Goal: Information Seeking & Learning: Learn about a topic

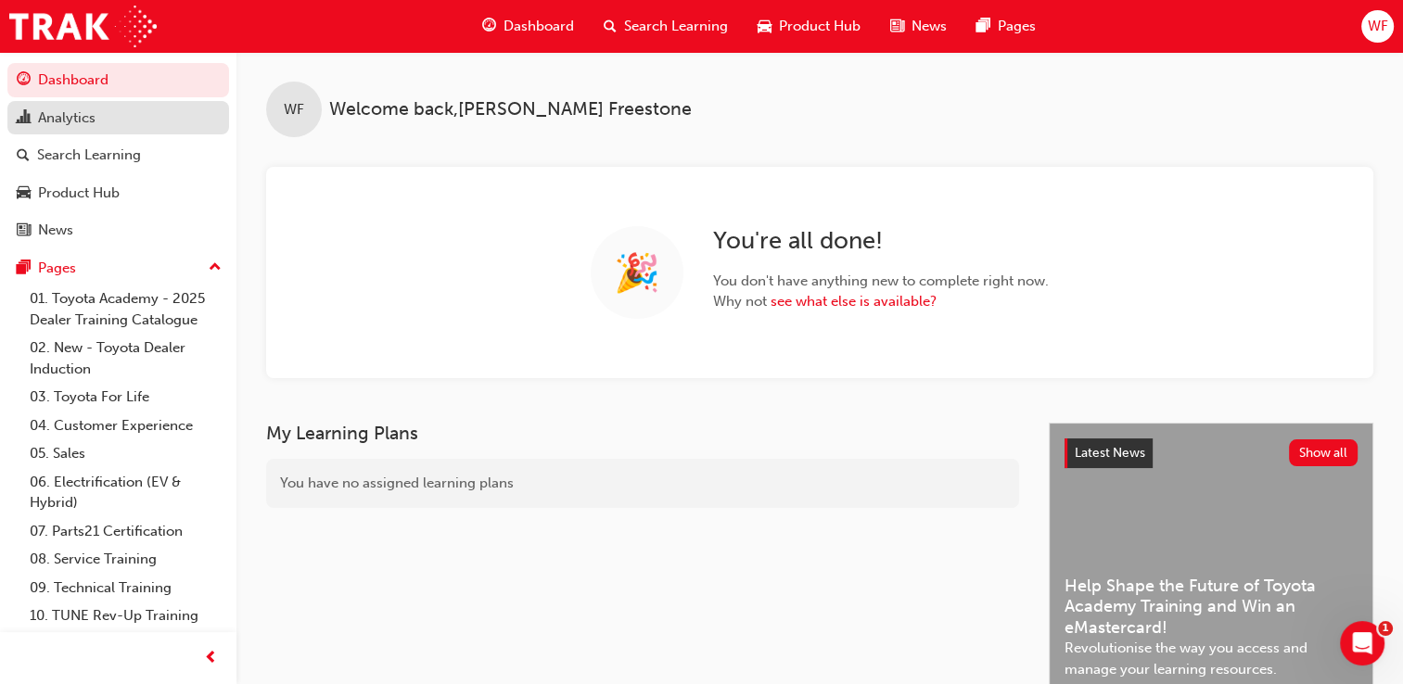
click at [155, 117] on div "Analytics" at bounding box center [118, 118] width 203 height 23
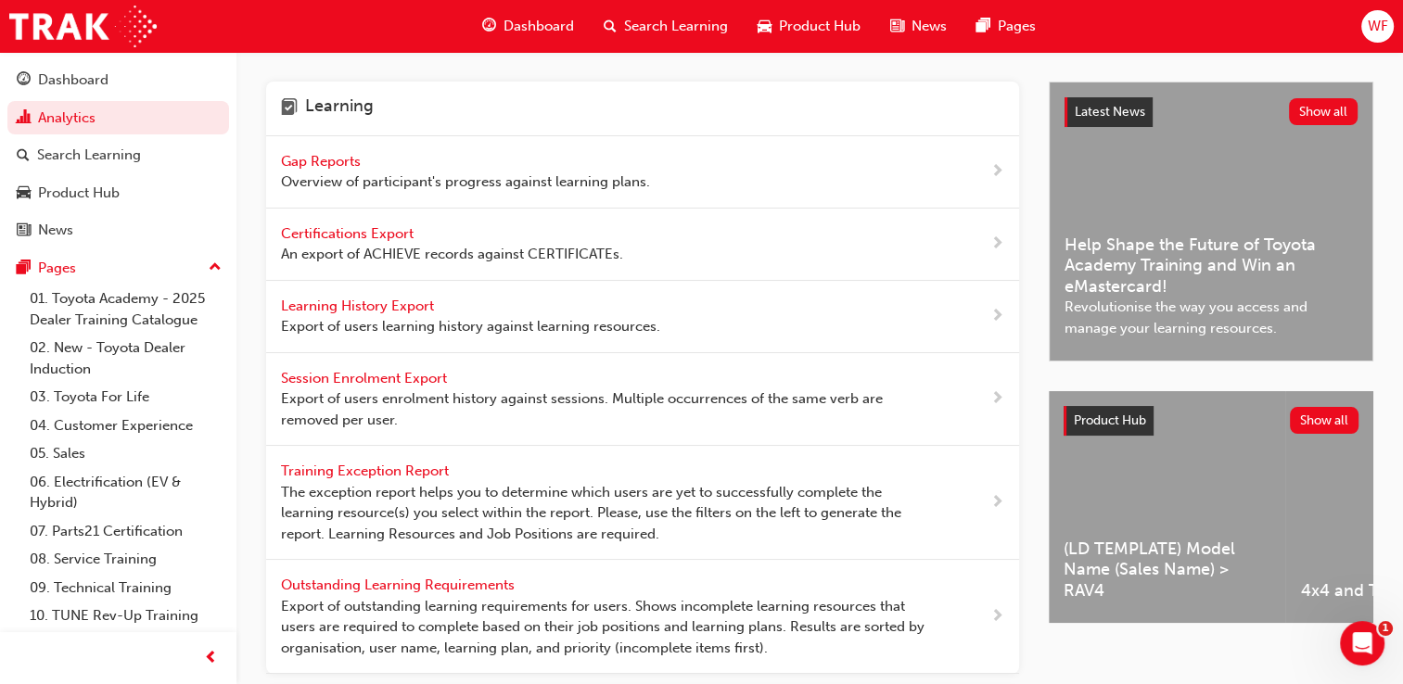
click at [345, 169] on div "Gap Reports Overview of participant's progress against learning plans." at bounding box center [465, 172] width 369 height 42
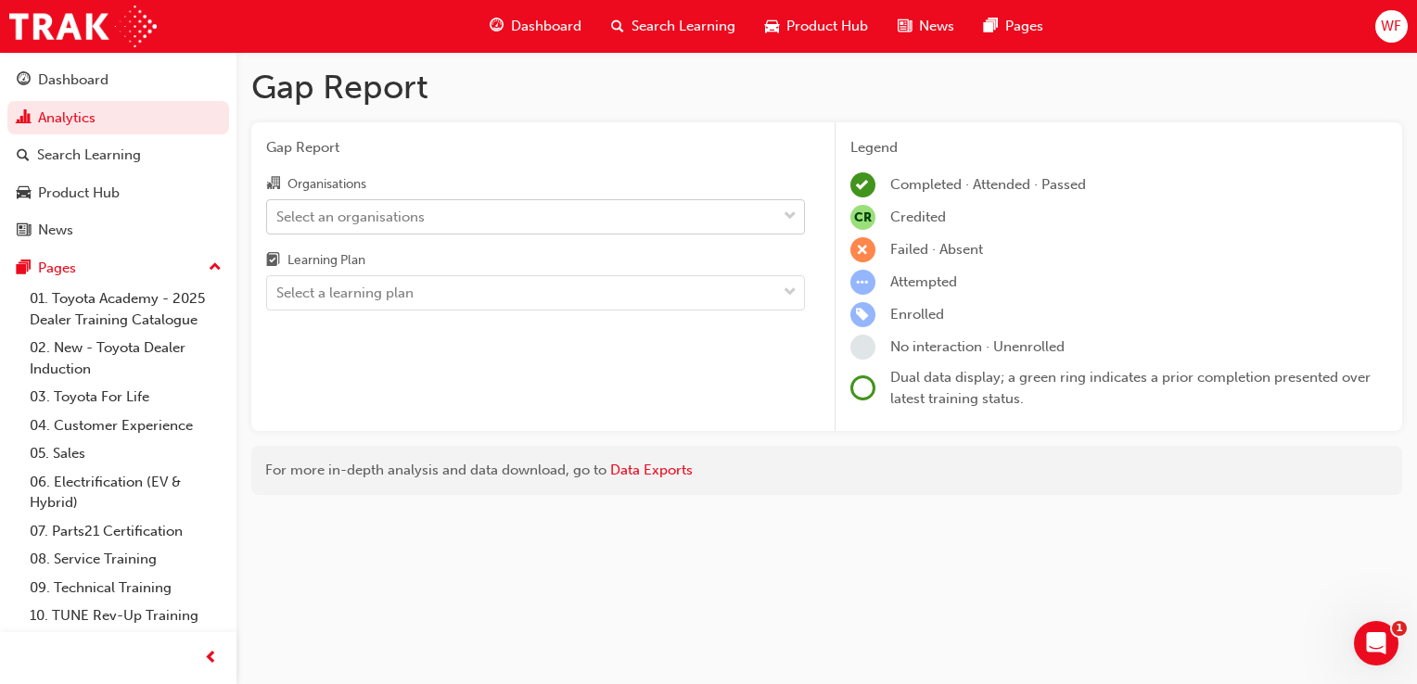
click at [785, 217] on span "down-icon" at bounding box center [790, 217] width 13 height 24
click at [278, 217] on input "Organisations Select an organisations" at bounding box center [277, 216] width 2 height 16
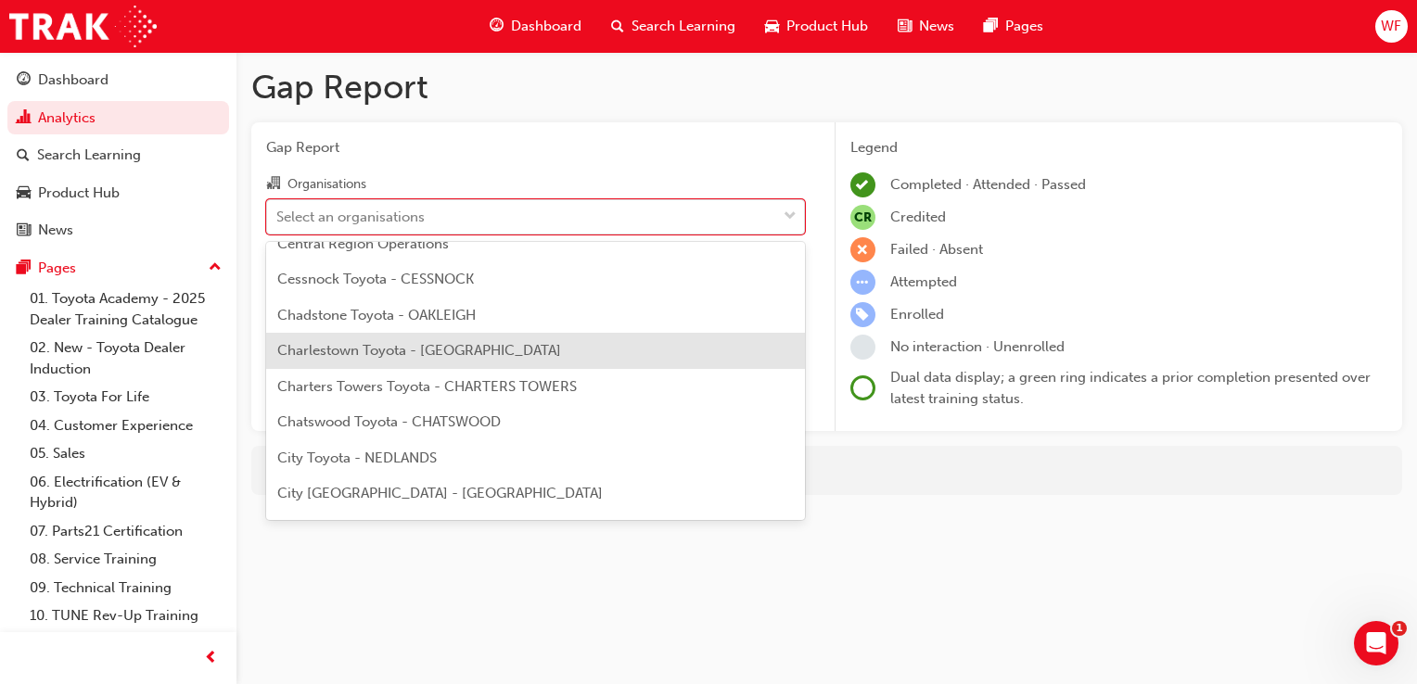
scroll to position [1669, 0]
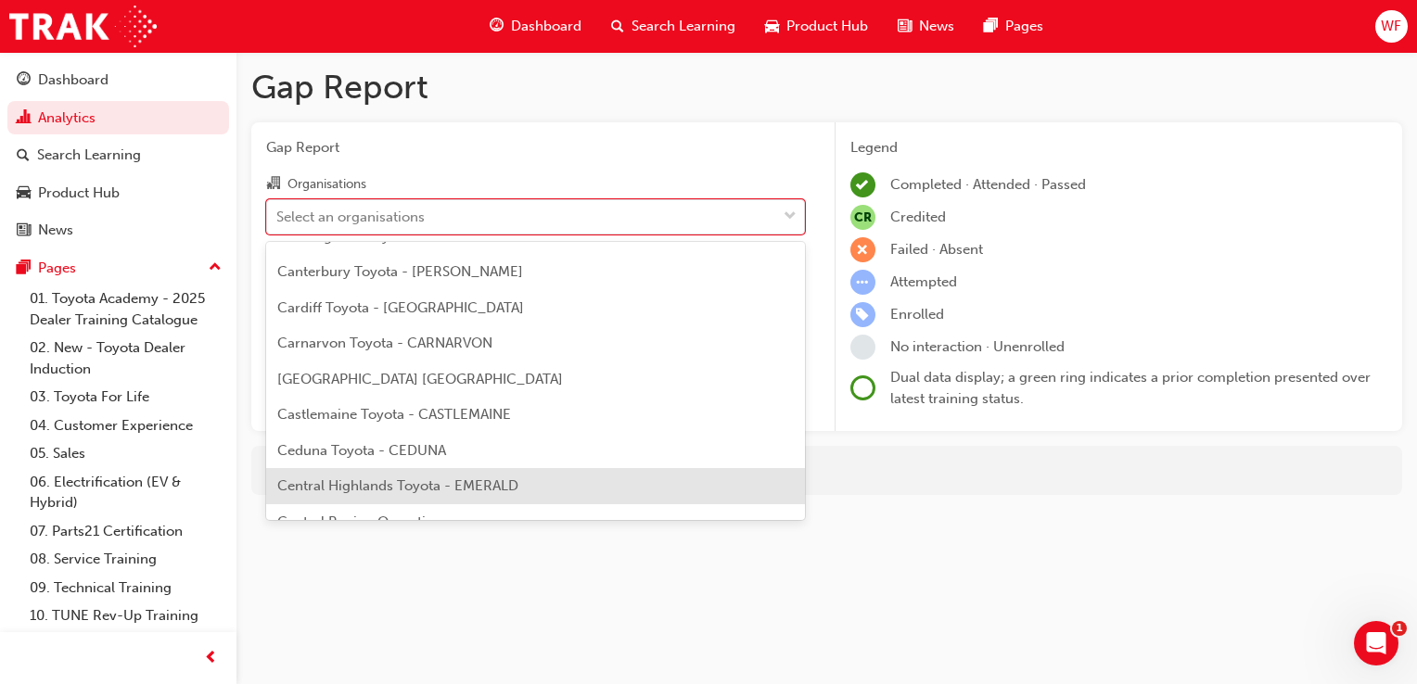
click at [429, 483] on span "Central Highlands Toyota - EMERALD" at bounding box center [397, 486] width 241 height 17
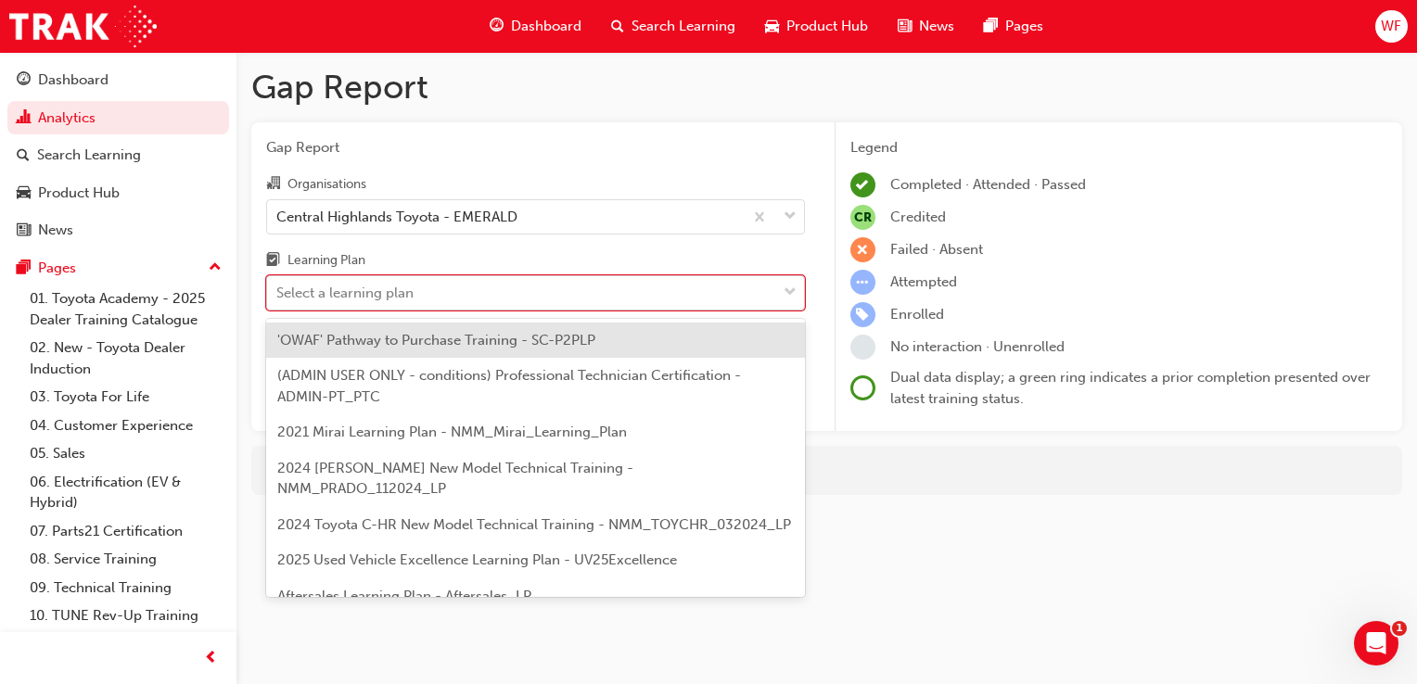
click at [792, 293] on span "down-icon" at bounding box center [790, 293] width 13 height 24
click at [278, 293] on input "Learning Plan option 'OWAF' Pathway to Purchase Training - SC-P2PLP focused, 1 …" at bounding box center [277, 293] width 2 height 16
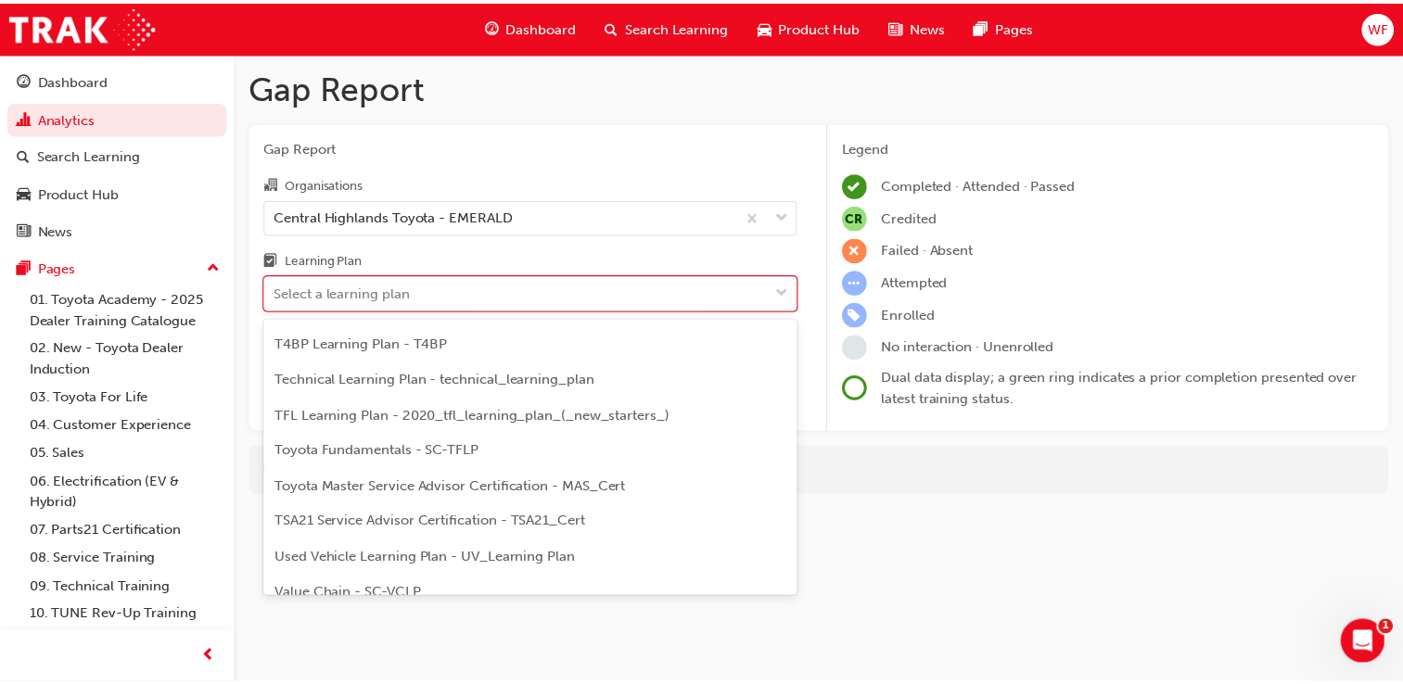
scroll to position [1113, 0]
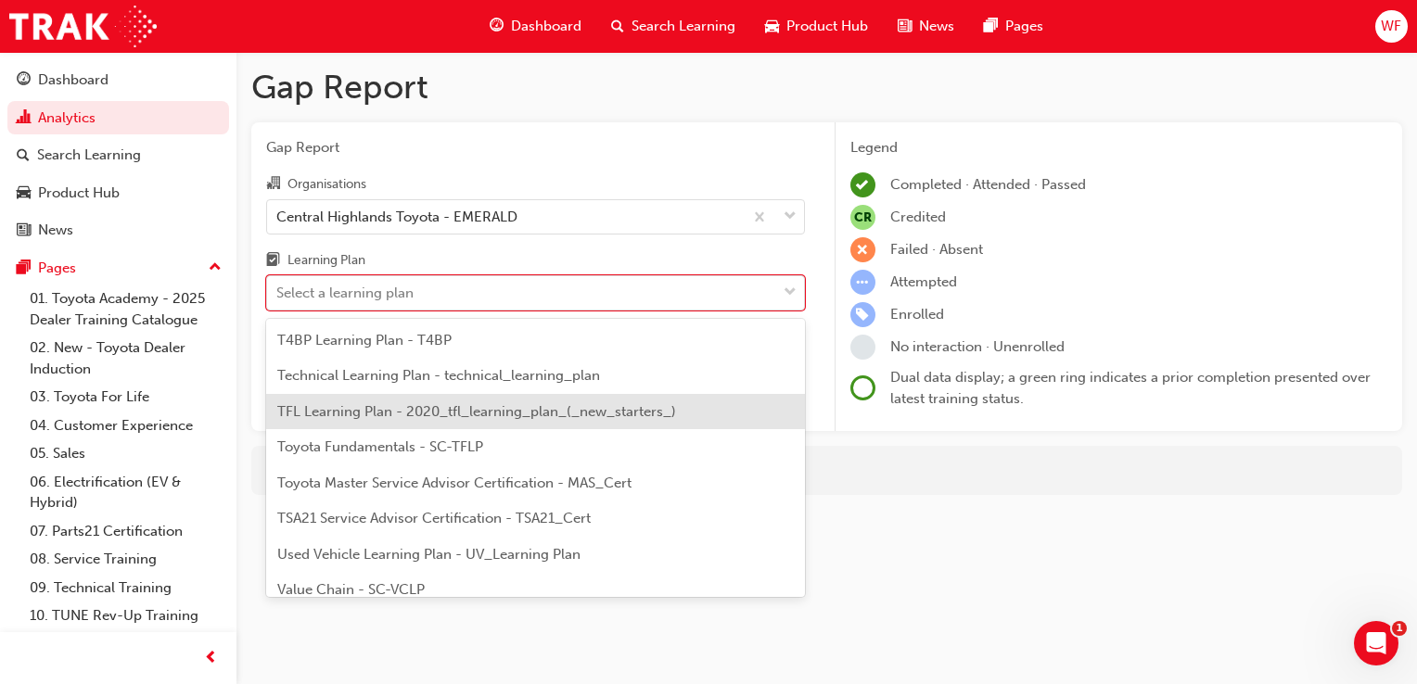
click at [455, 407] on span "TFL Learning Plan - 2020_tfl_learning_plan_(_new_starters_)" at bounding box center [476, 411] width 399 height 17
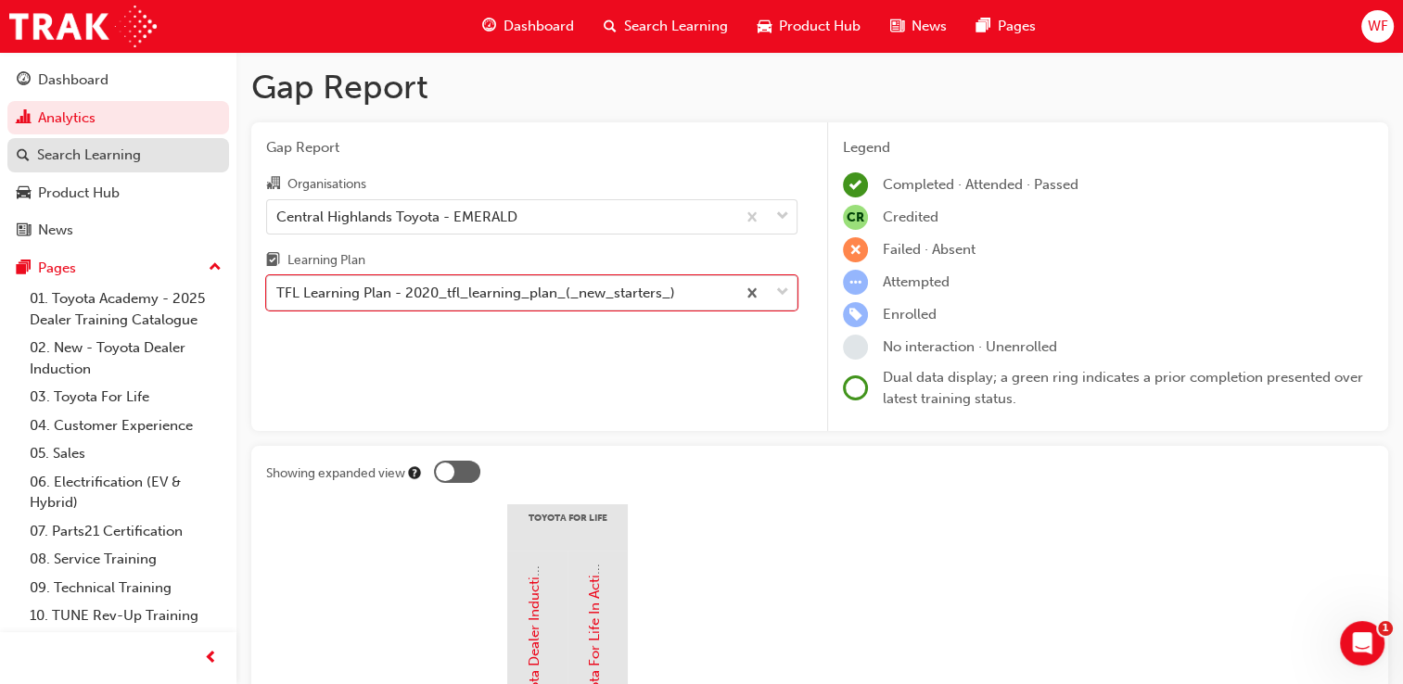
click at [92, 161] on div "Search Learning" at bounding box center [89, 155] width 104 height 21
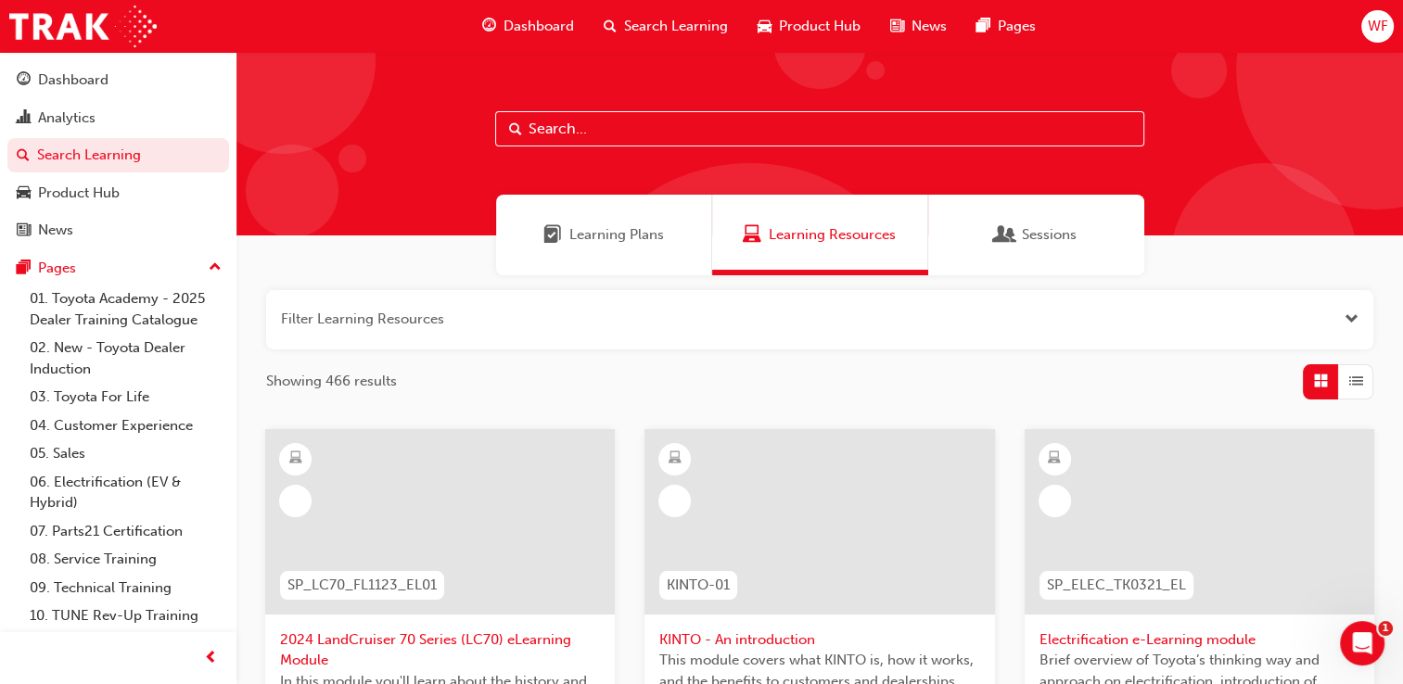
click at [1073, 236] on span "Sessions" at bounding box center [1049, 234] width 55 height 21
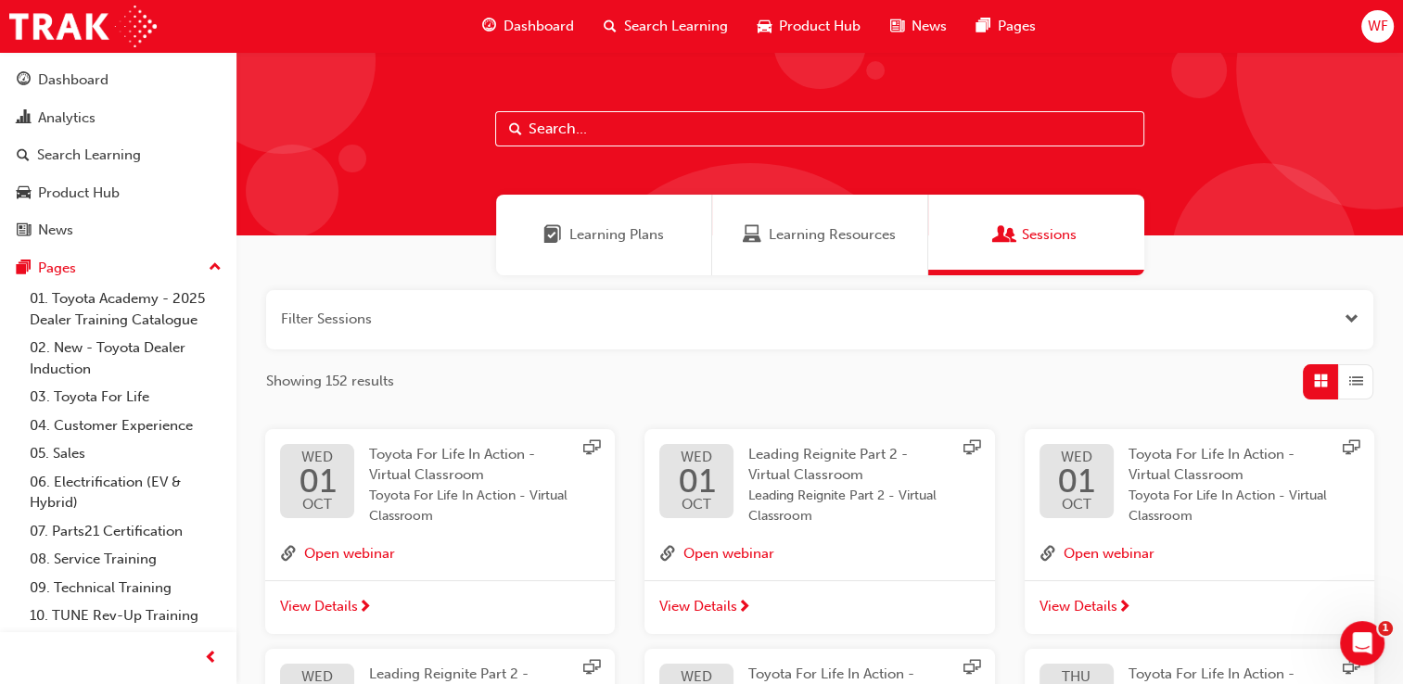
scroll to position [278, 0]
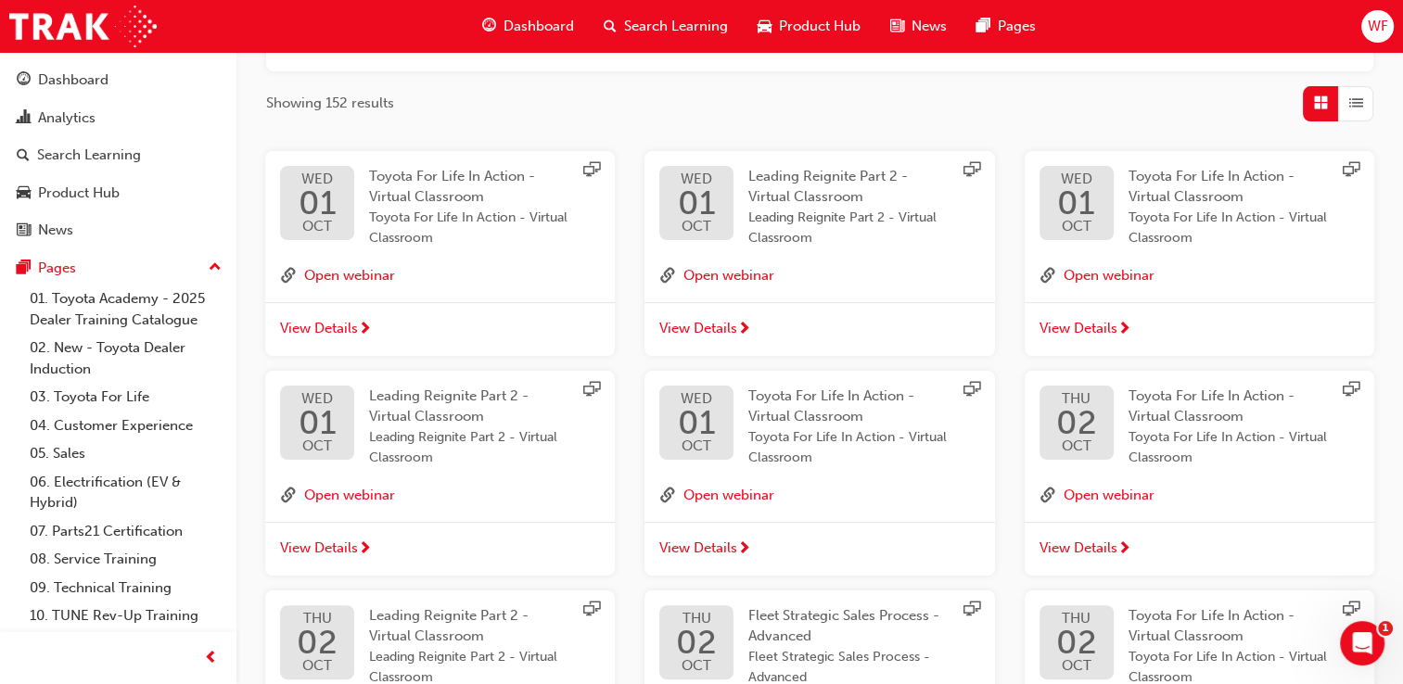
click at [346, 334] on span "View Details" at bounding box center [319, 328] width 78 height 21
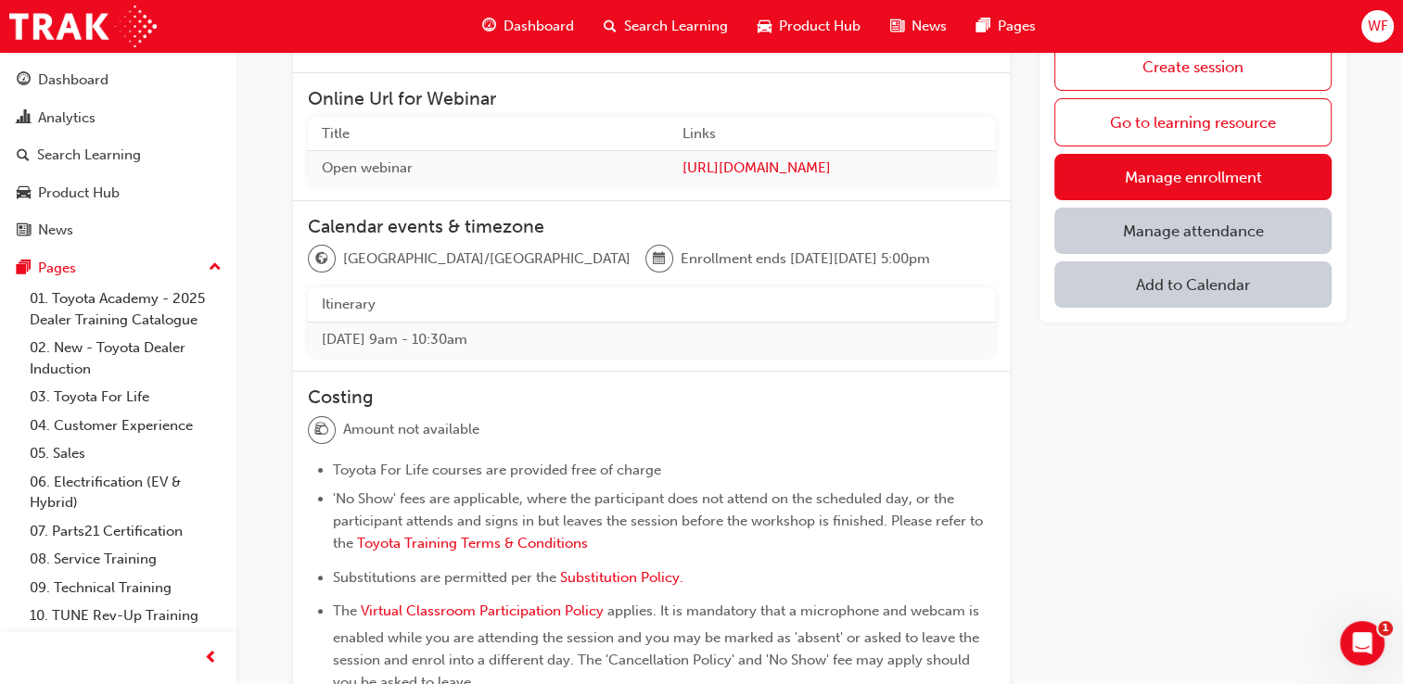
scroll to position [649, 0]
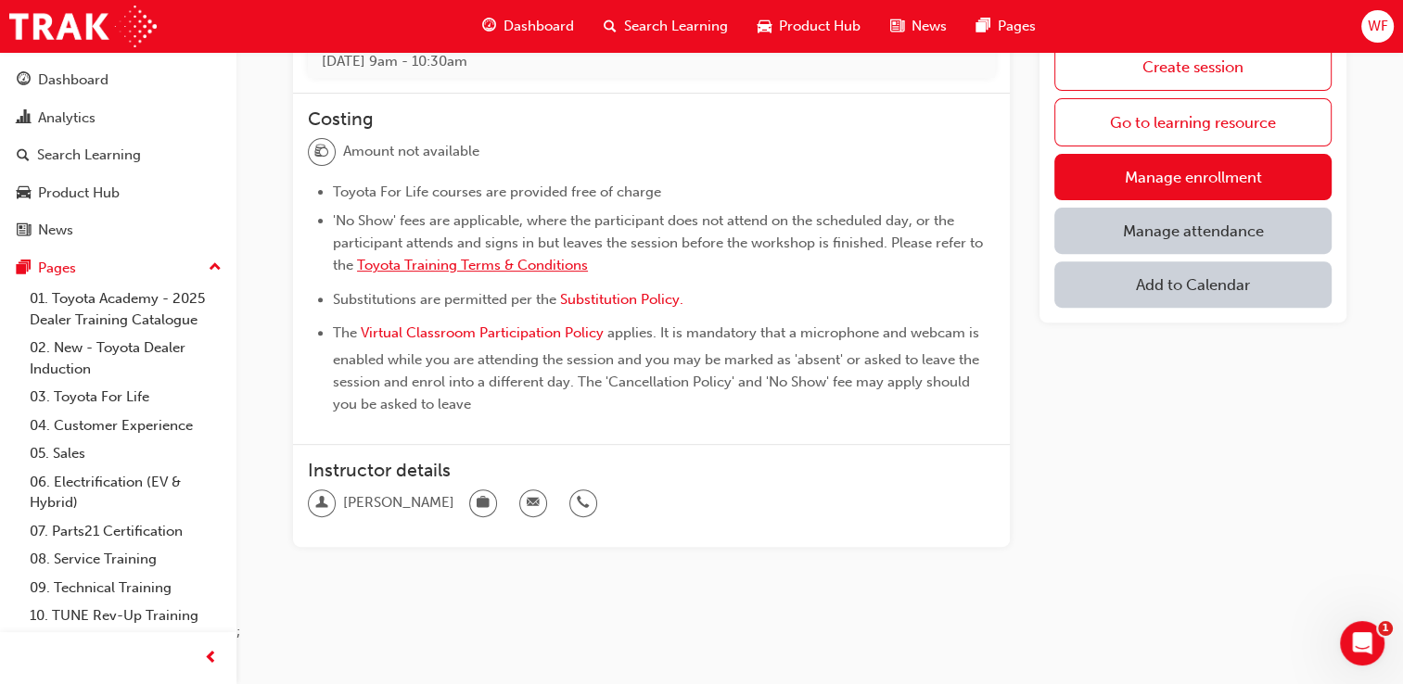
click at [517, 268] on span "Toyota Training Terms & Conditions" at bounding box center [472, 265] width 231 height 17
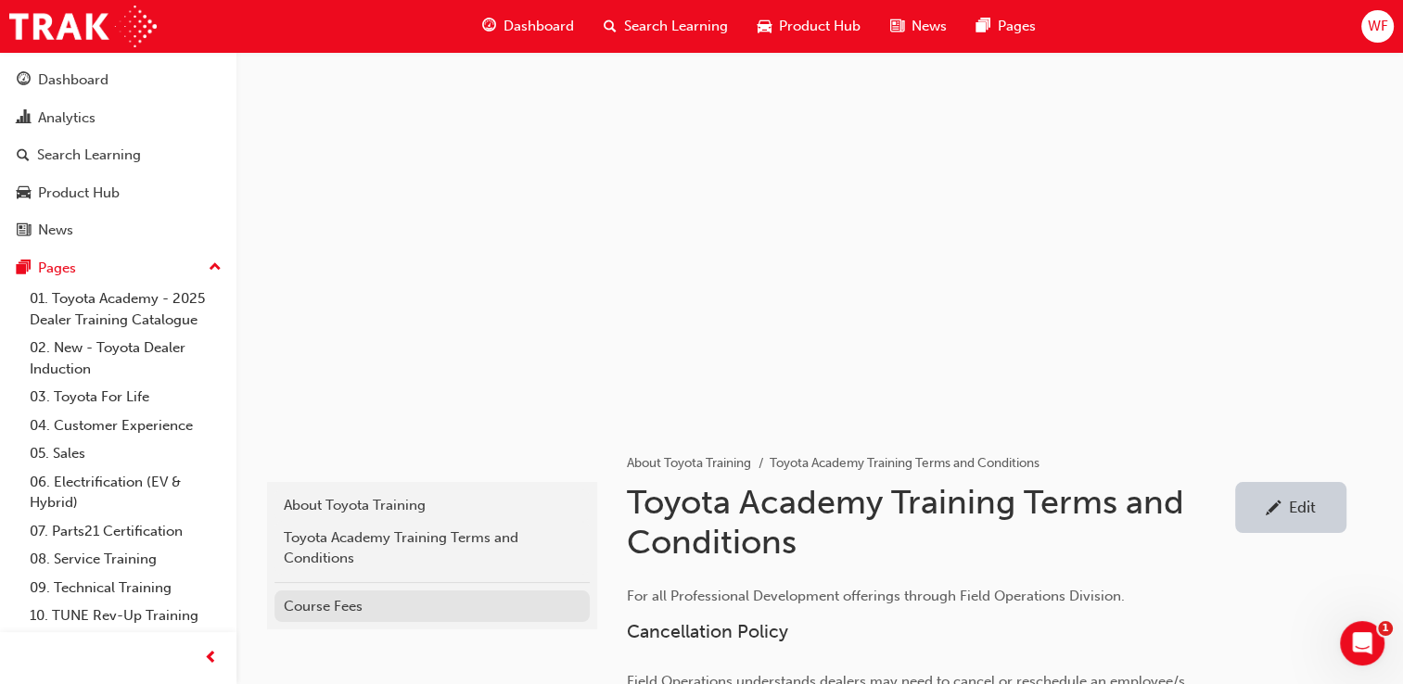
click at [350, 614] on div "Course Fees" at bounding box center [432, 606] width 297 height 21
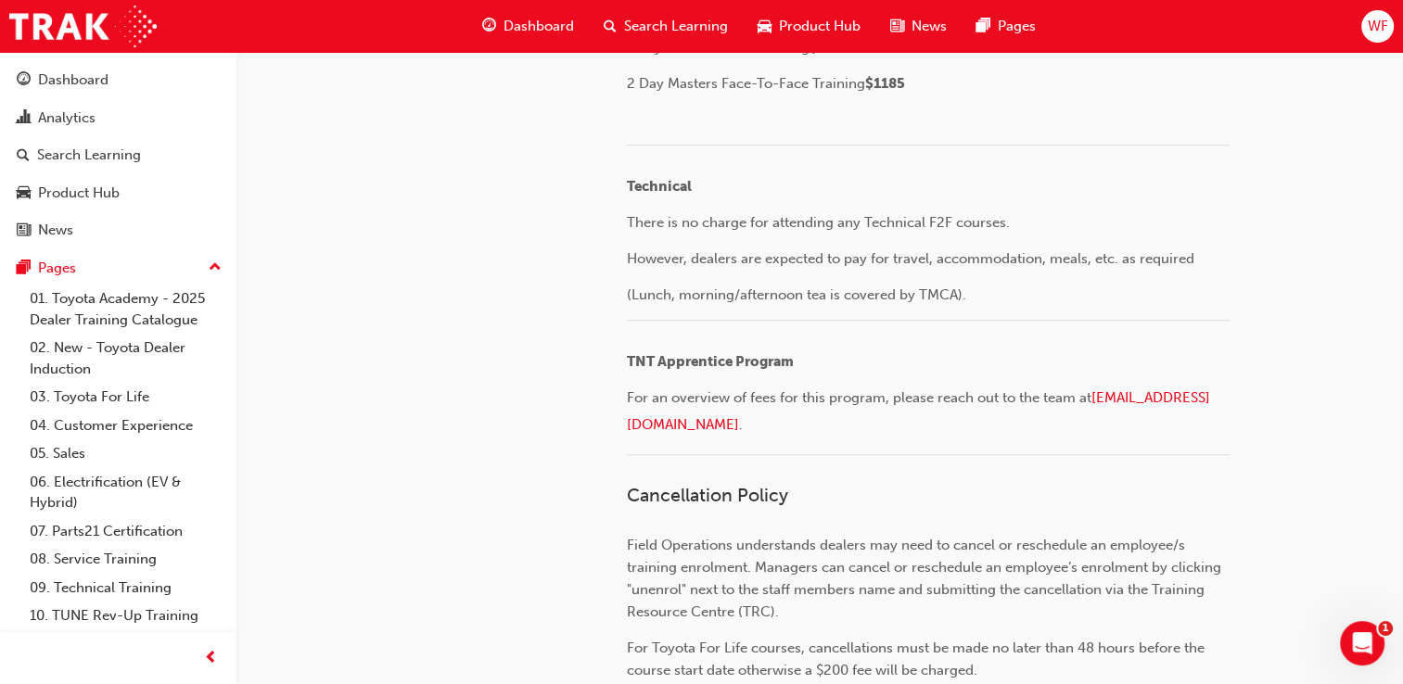
scroll to position [1183, 0]
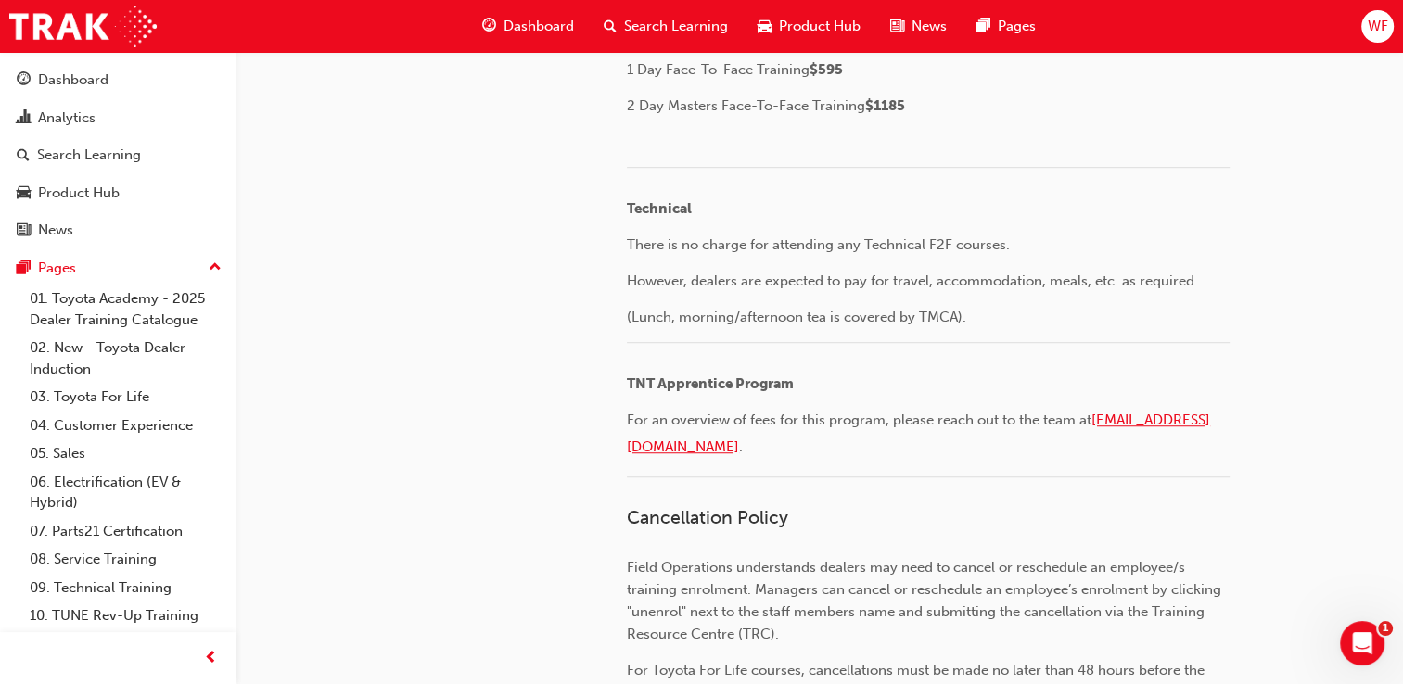
click at [768, 444] on span "ToyotaTrainingApprentice@toyota.com.au" at bounding box center [918, 434] width 583 height 44
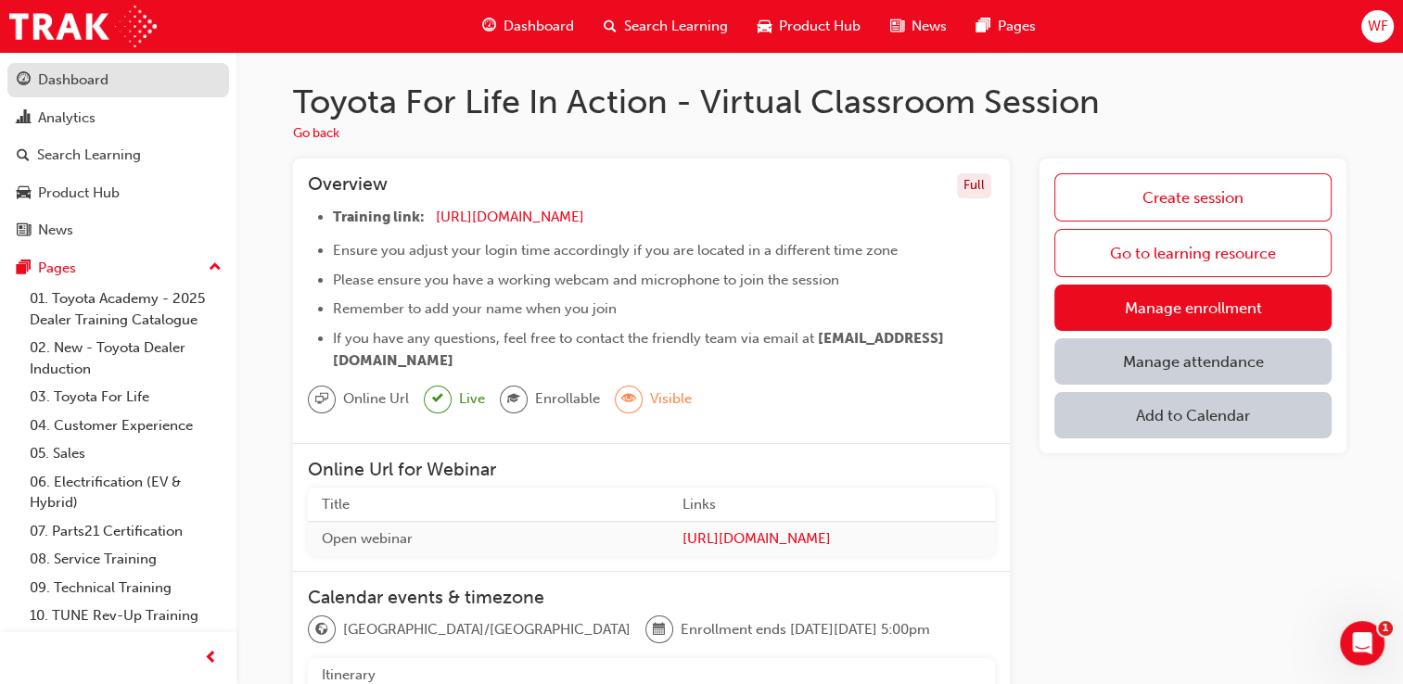
click at [82, 80] on div "Dashboard" at bounding box center [73, 80] width 70 height 21
click at [515, 28] on span "Dashboard" at bounding box center [539, 26] width 70 height 21
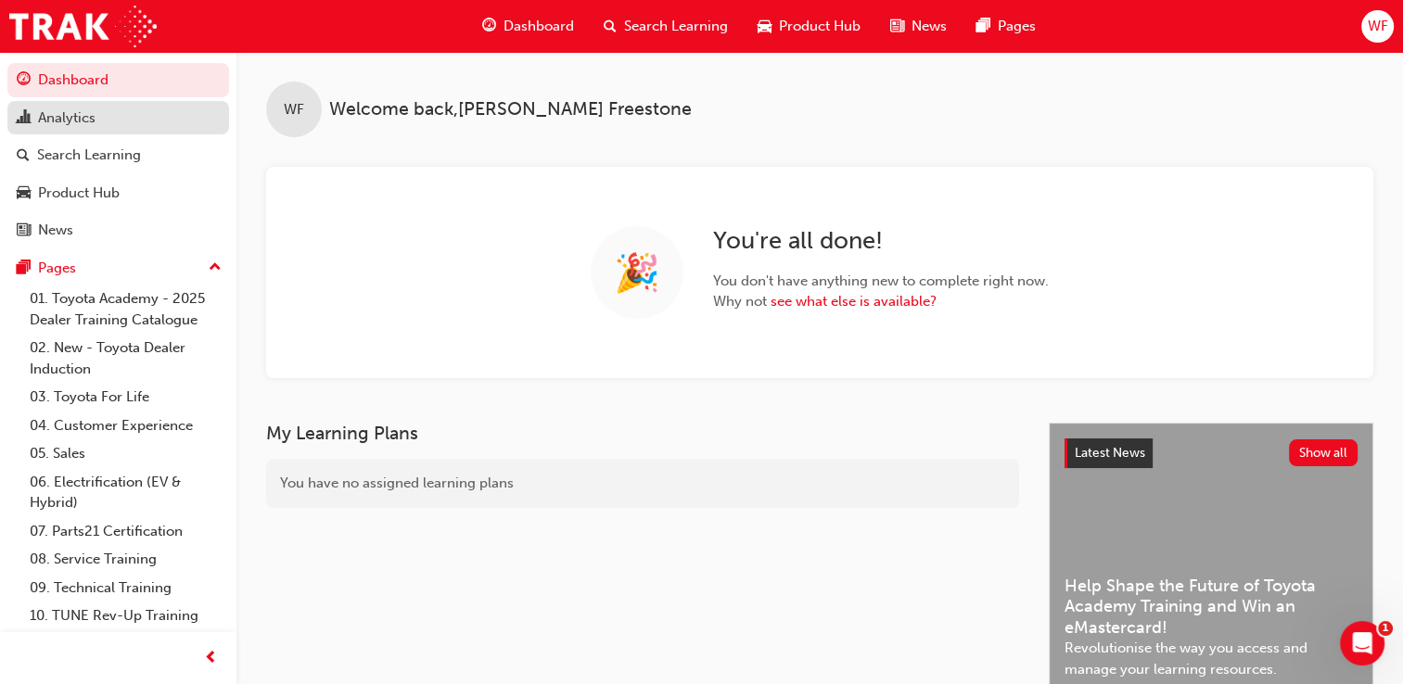
drag, startPoint x: 77, startPoint y: 110, endPoint x: 148, endPoint y: 130, distance: 74.0
click at [77, 111] on div "Analytics" at bounding box center [67, 118] width 58 height 21
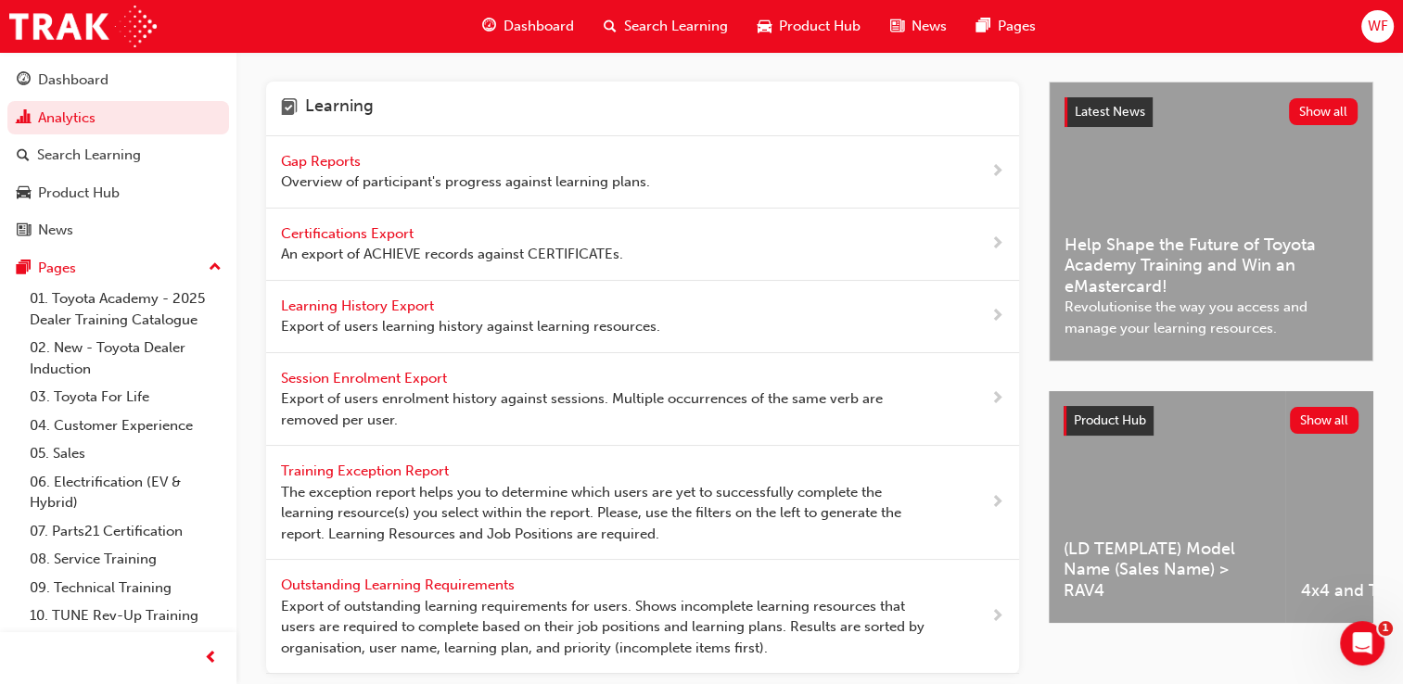
click at [1371, 24] on span "WF" at bounding box center [1377, 26] width 20 height 21
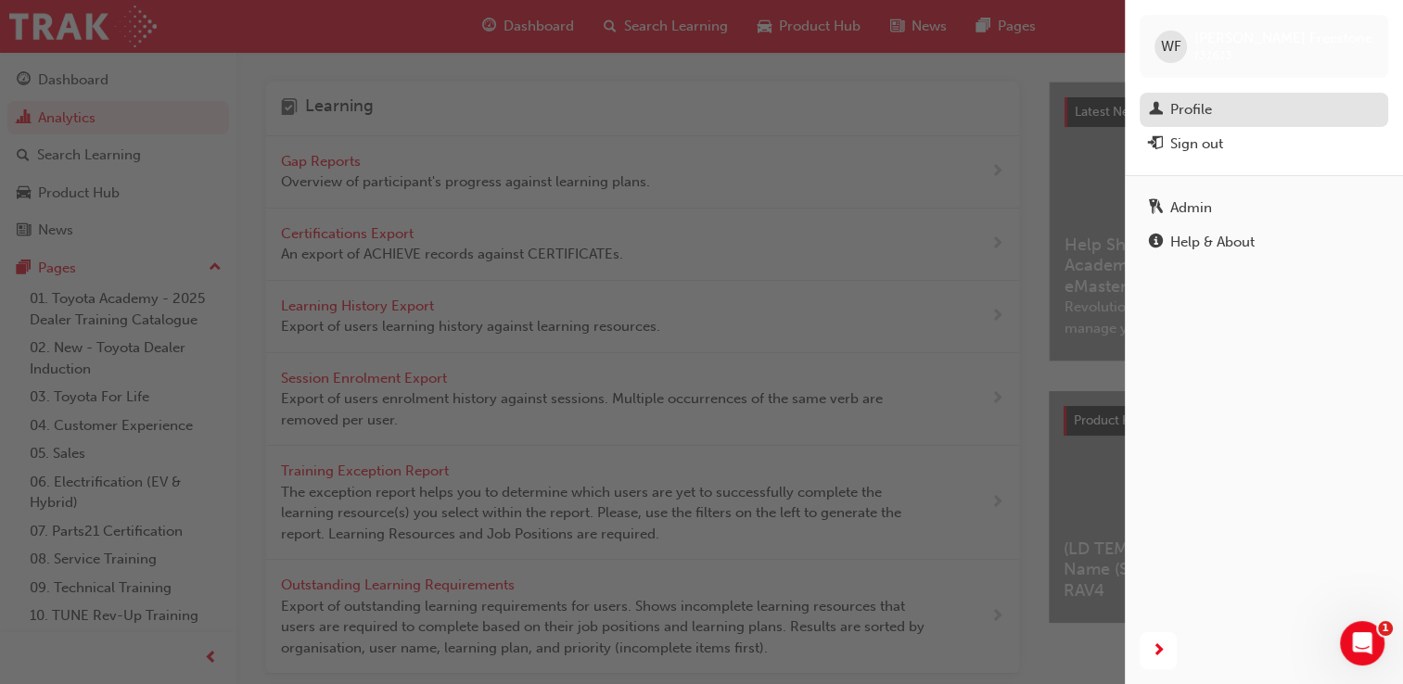
click at [1201, 113] on div "Profile" at bounding box center [1191, 109] width 42 height 21
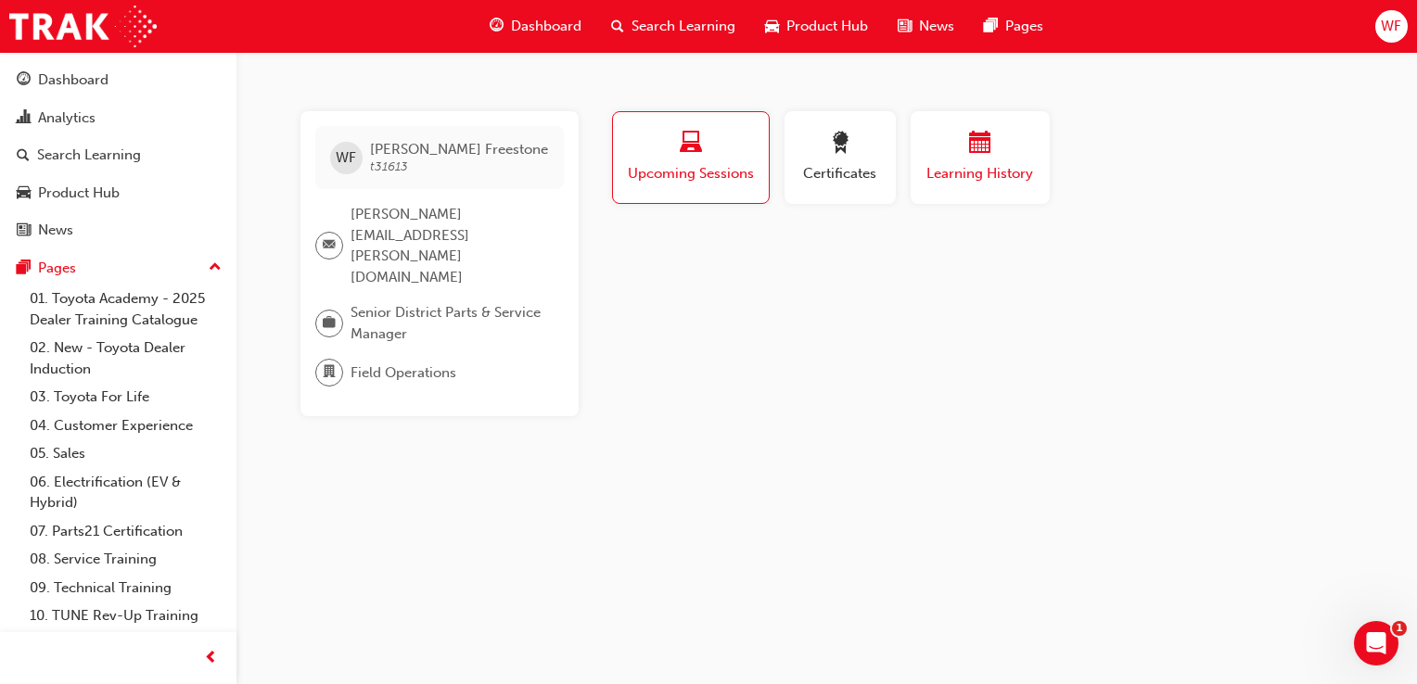
click at [975, 147] on span "calendar-icon" at bounding box center [980, 144] width 22 height 25
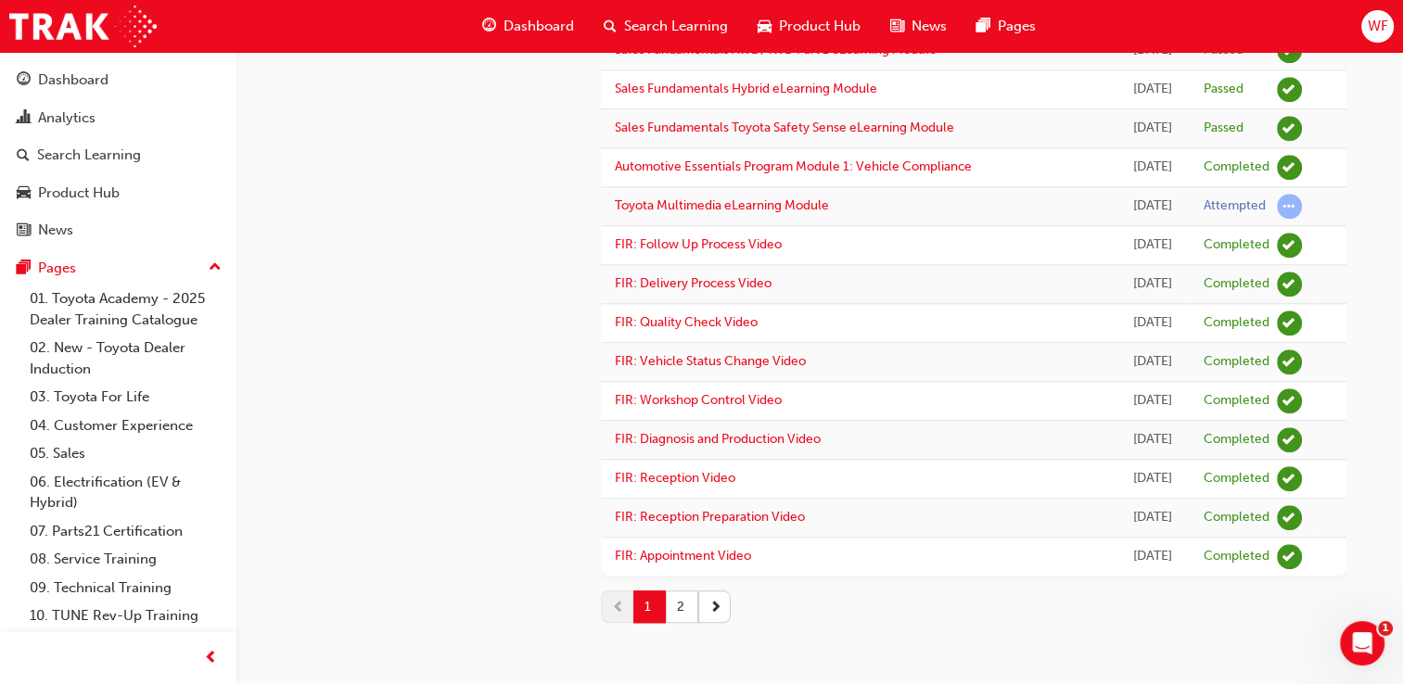
scroll to position [1695, 0]
click at [720, 610] on span "next-icon" at bounding box center [716, 606] width 13 height 19
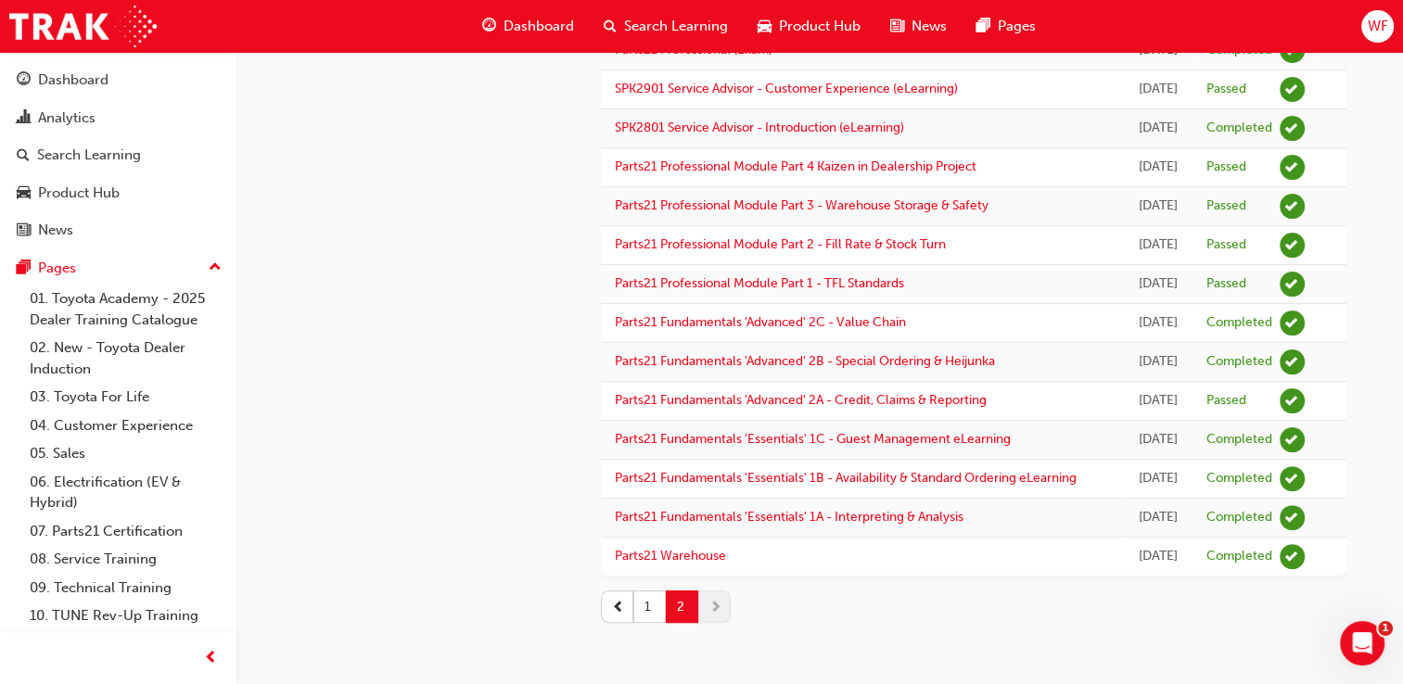
scroll to position [632, 0]
click at [657, 620] on button "1" at bounding box center [649, 607] width 32 height 32
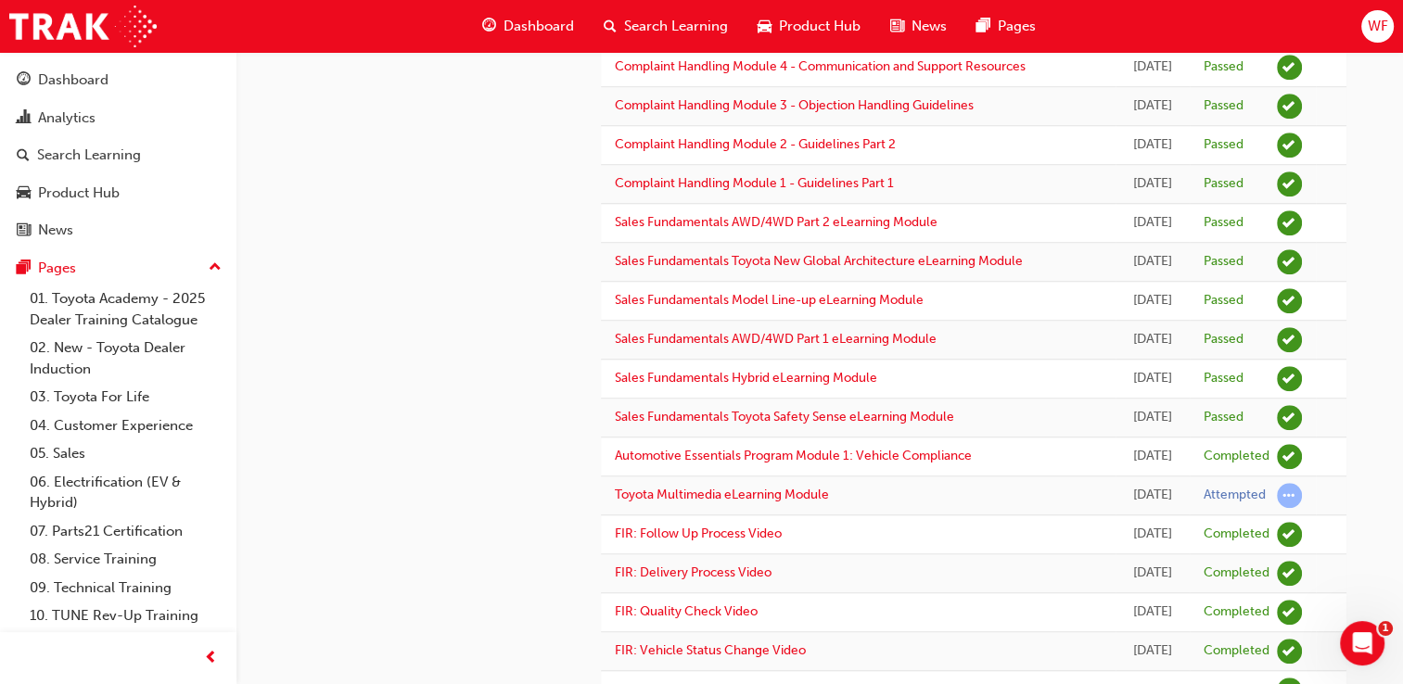
scroll to position [1695, 0]
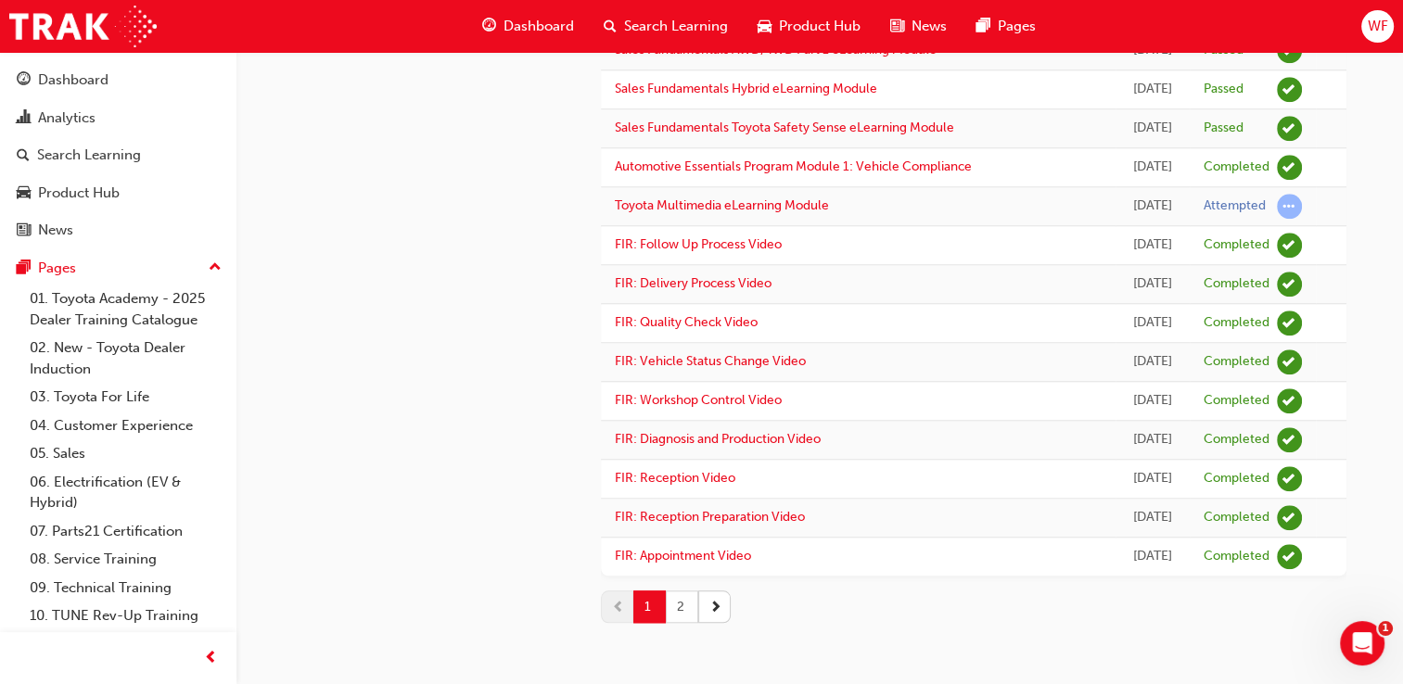
click at [677, 618] on button "2" at bounding box center [682, 607] width 32 height 32
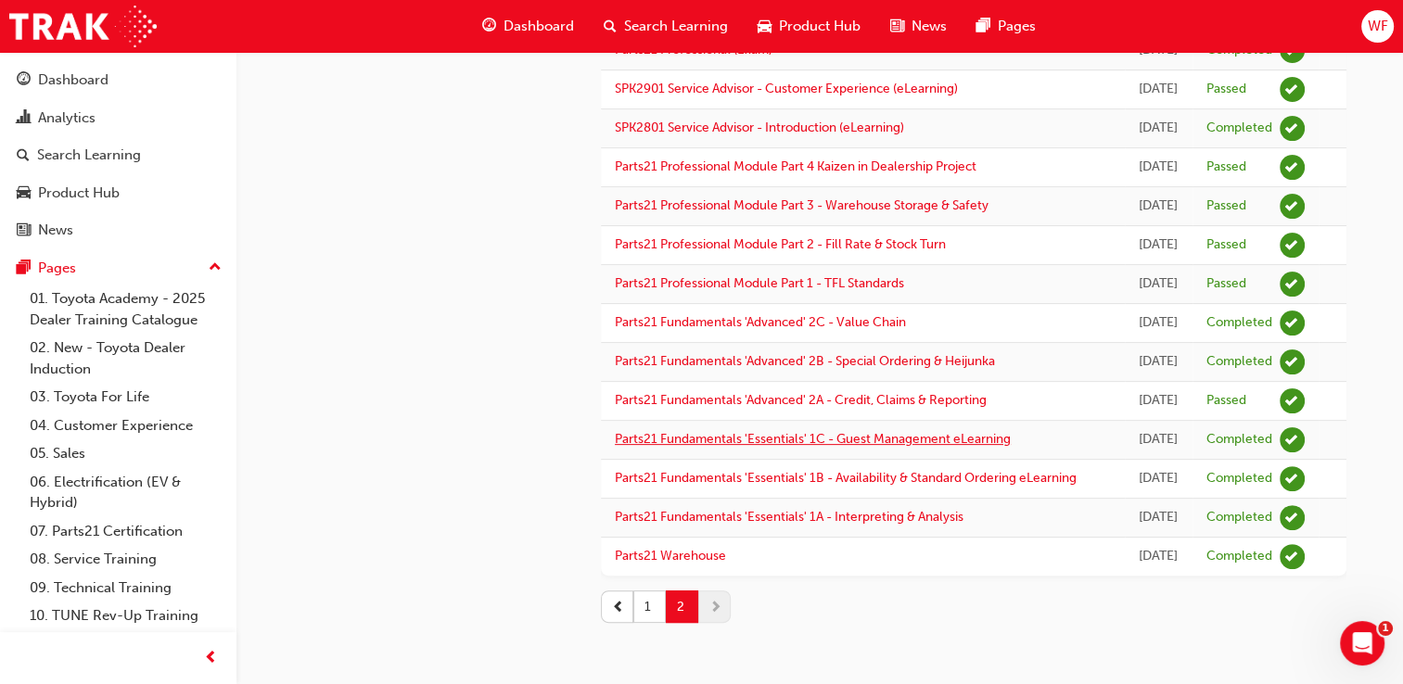
scroll to position [0, 0]
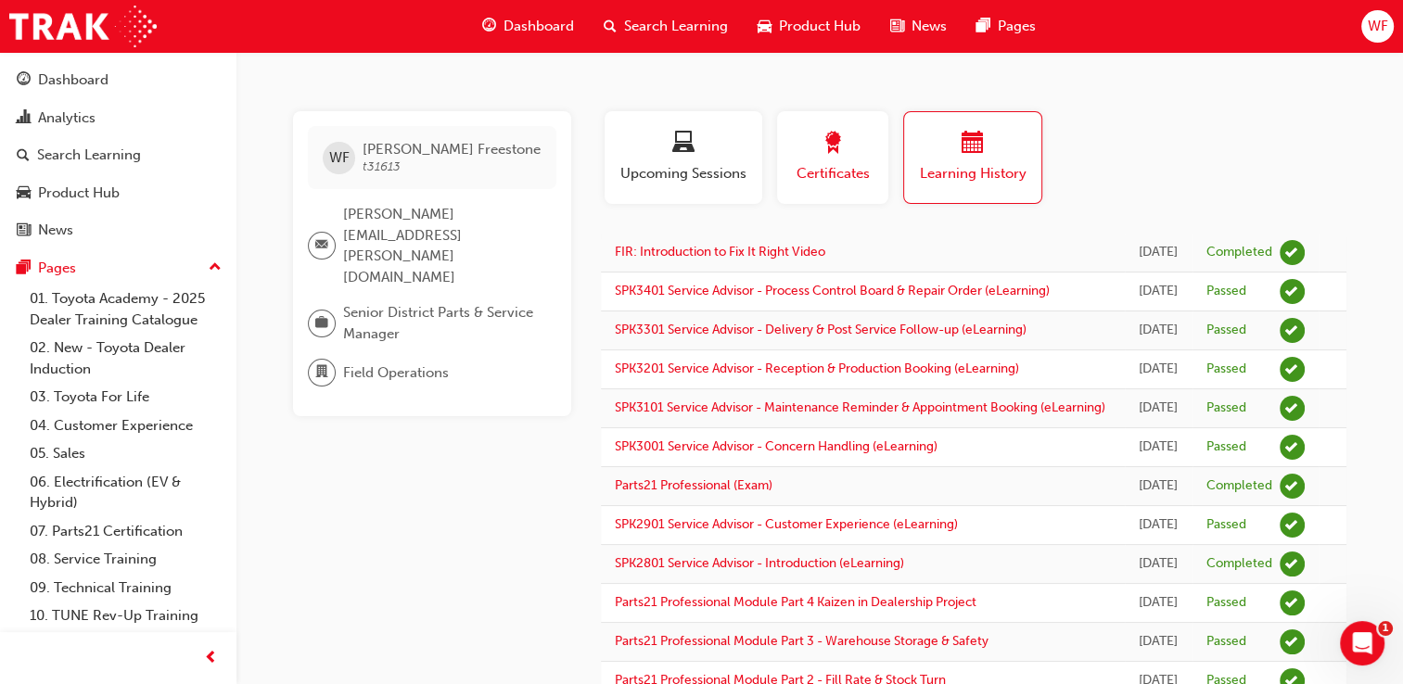
click at [854, 158] on div "button" at bounding box center [832, 146] width 83 height 29
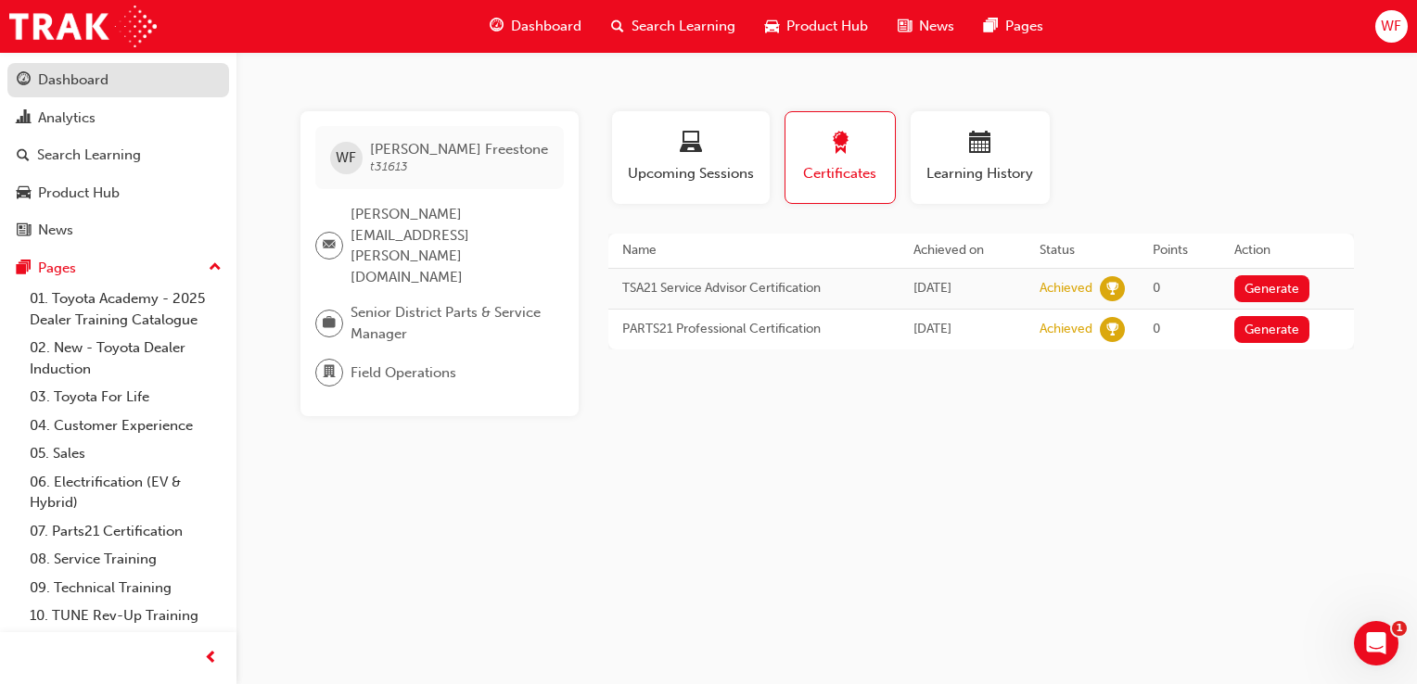
click at [83, 90] on div "Dashboard" at bounding box center [73, 80] width 70 height 21
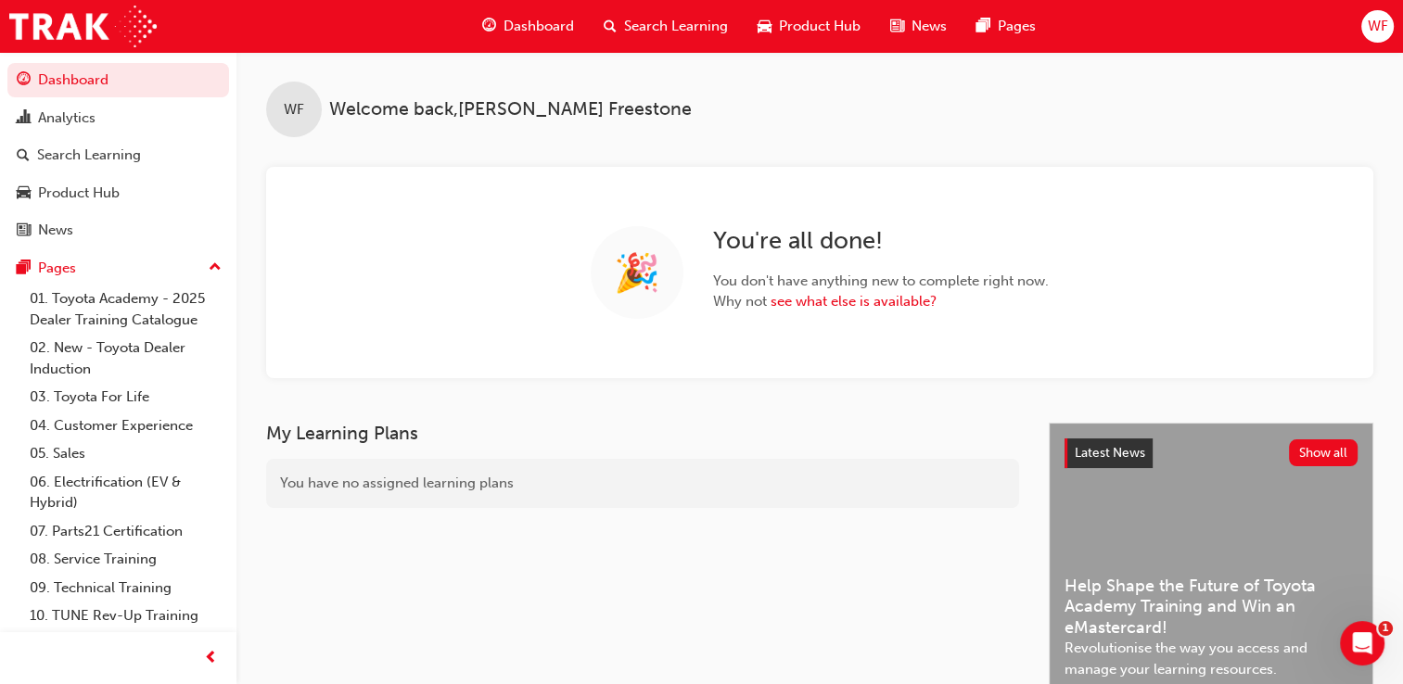
click at [511, 32] on span "Dashboard" at bounding box center [539, 26] width 70 height 21
